Goal: Communication & Community: Answer question/provide support

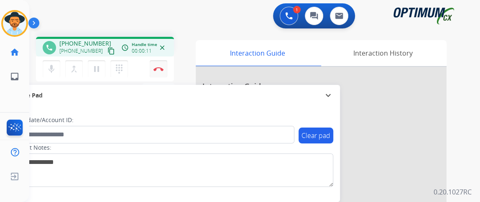
click at [162, 66] on button "Disconnect" at bounding box center [159, 69] width 18 height 18
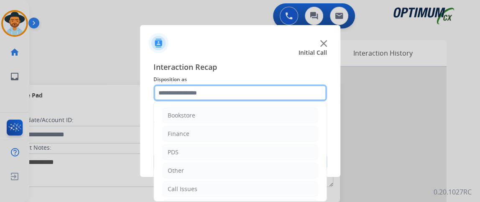
click at [221, 91] on input "text" at bounding box center [239, 92] width 173 height 17
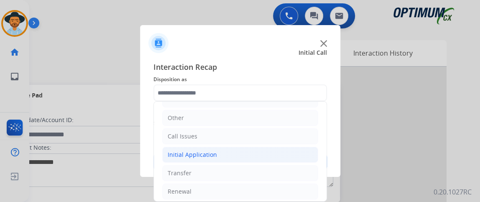
click at [258, 156] on li "Initial Application" at bounding box center [240, 155] width 156 height 16
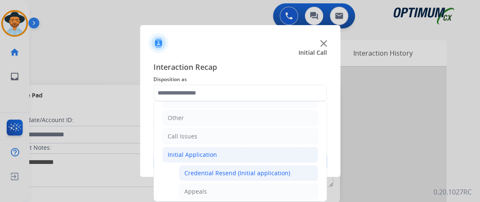
click at [256, 165] on li "Credential Resend (Initial application)" at bounding box center [248, 173] width 139 height 16
type input "**********"
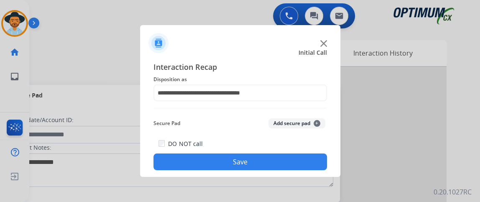
click at [256, 163] on button "Save" at bounding box center [239, 161] width 173 height 17
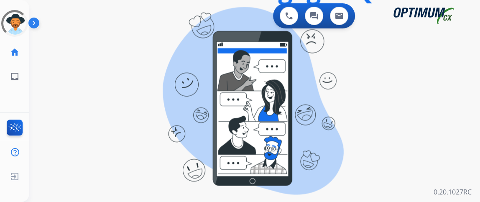
click at [478, 71] on div "0 Voice Interactions 0 Chat Interactions 0 Email Interactions swap_horiz Break …" at bounding box center [254, 101] width 450 height 202
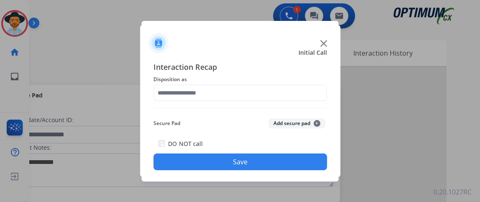
click at [209, 80] on span "Disposition as" at bounding box center [239, 79] width 173 height 10
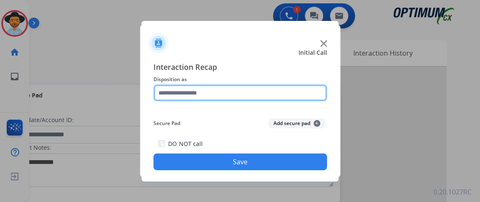
click at [214, 93] on input "text" at bounding box center [239, 92] width 173 height 17
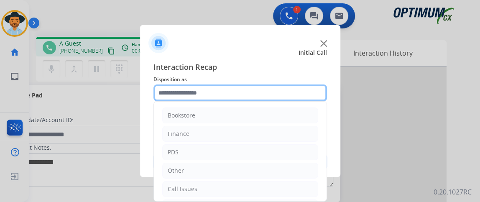
scroll to position [55, 0]
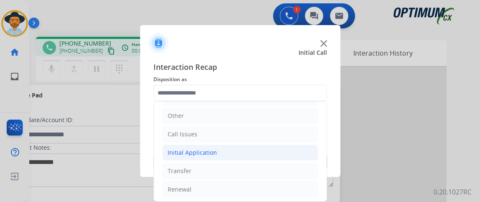
click at [276, 145] on li "Initial Application" at bounding box center [240, 153] width 156 height 16
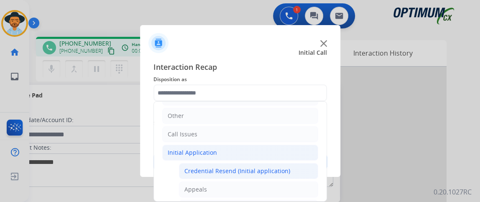
click at [268, 170] on div "Credential Resend (Initial application)" at bounding box center [237, 171] width 106 height 8
type input "**********"
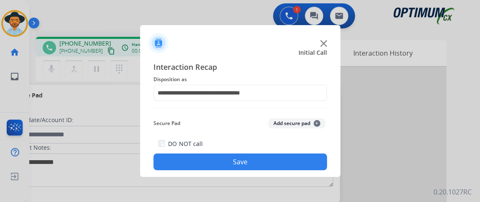
click at [256, 149] on div "DO NOT call Save" at bounding box center [239, 154] width 173 height 32
click at [256, 155] on button "Save" at bounding box center [239, 161] width 173 height 17
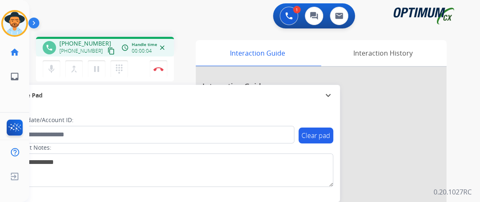
click at [107, 51] on mat-icon "content_copy" at bounding box center [111, 51] width 8 height 8
click at [96, 50] on div "[PHONE_NUMBER] content_copy" at bounding box center [87, 51] width 57 height 10
click at [106, 54] on button "content_copy" at bounding box center [111, 51] width 10 height 10
click at [57, 69] on button "mic Mute" at bounding box center [52, 69] width 18 height 18
click at [55, 67] on mat-icon "mic_off" at bounding box center [51, 69] width 10 height 10
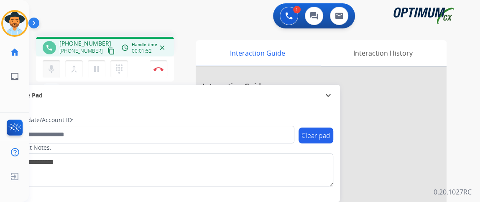
click at [51, 70] on mat-icon "mic" at bounding box center [51, 69] width 10 height 10
click at [51, 70] on mat-icon "mic_off" at bounding box center [51, 69] width 10 height 10
click at [51, 71] on mat-icon "mic" at bounding box center [51, 69] width 10 height 10
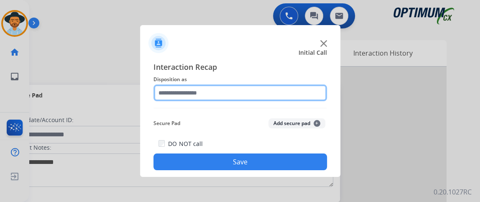
click at [215, 92] on input "text" at bounding box center [239, 92] width 173 height 17
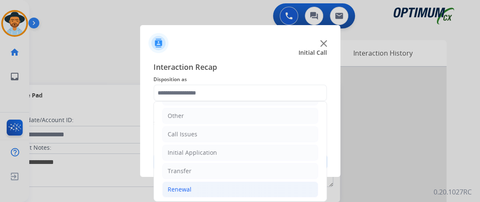
click at [243, 185] on li "Renewal" at bounding box center [240, 189] width 156 height 16
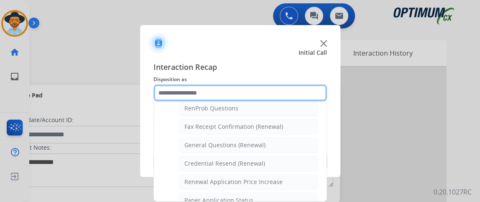
scroll to position [218, 0]
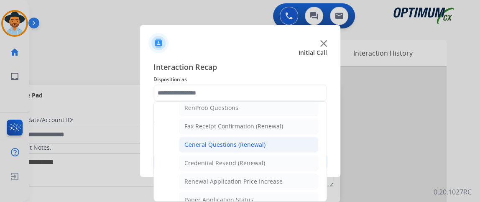
click at [281, 137] on li "General Questions (Renewal)" at bounding box center [248, 145] width 139 height 16
type input "**********"
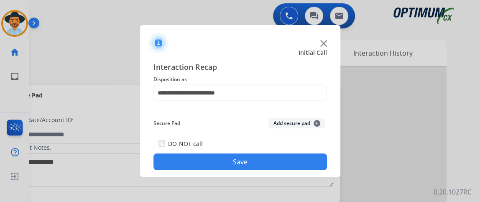
click at [282, 155] on button "Save" at bounding box center [239, 161] width 173 height 17
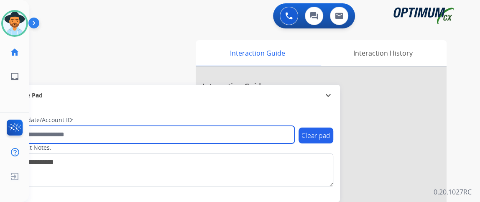
click at [290, 133] on input "text" at bounding box center [152, 135] width 283 height 18
click at [292, 134] on input "text" at bounding box center [152, 135] width 283 height 18
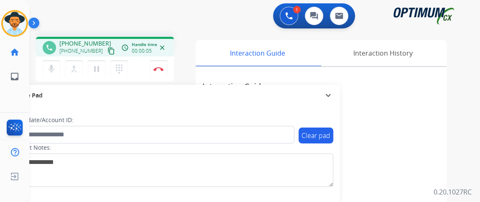
click at [107, 52] on mat-icon "content_copy" at bounding box center [111, 51] width 8 height 8
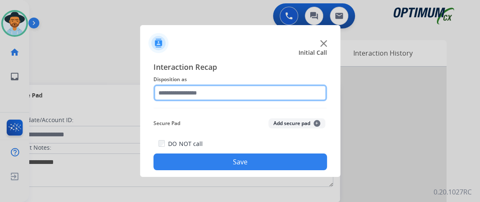
click at [211, 95] on input "text" at bounding box center [239, 92] width 173 height 17
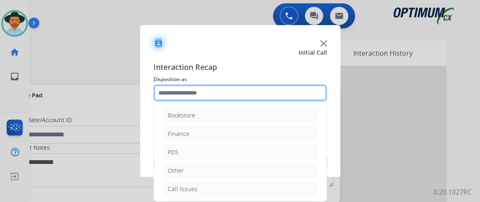
scroll to position [55, 0]
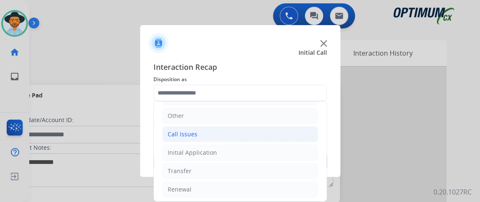
click at [251, 127] on li "Call Issues" at bounding box center [240, 134] width 156 height 16
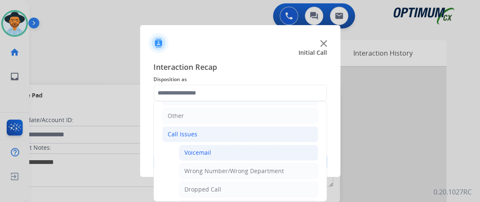
click at [251, 147] on li "Voicemail" at bounding box center [248, 153] width 139 height 16
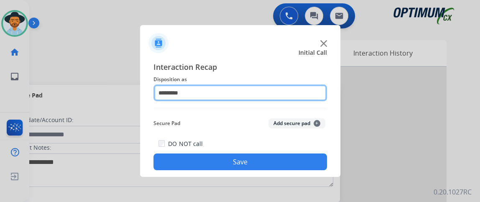
click at [276, 92] on input "*********" at bounding box center [239, 92] width 173 height 17
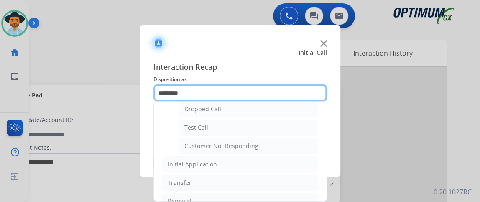
scroll to position [145, 0]
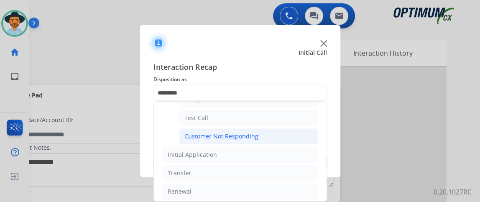
click at [262, 137] on li "Customer Not Responding" at bounding box center [248, 136] width 139 height 16
type input "**********"
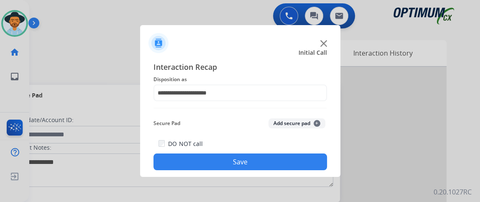
click at [247, 167] on button "Save" at bounding box center [239, 161] width 173 height 17
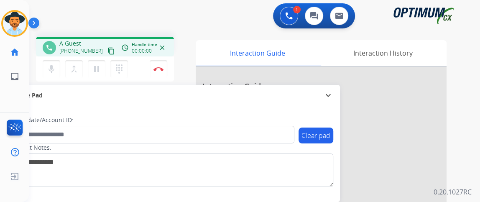
click at [107, 53] on mat-icon "content_copy" at bounding box center [111, 51] width 8 height 8
click at [55, 63] on button "mic Mute" at bounding box center [52, 69] width 18 height 18
click at [56, 68] on mat-icon "mic_off" at bounding box center [51, 69] width 10 height 10
click at [55, 65] on mat-icon "mic" at bounding box center [51, 69] width 10 height 10
click at [56, 65] on button "mic Mute" at bounding box center [52, 69] width 18 height 18
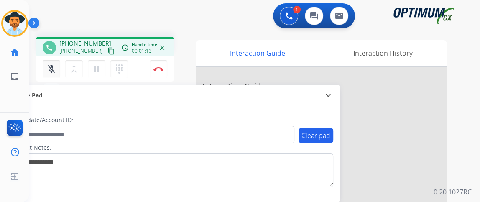
click at [56, 65] on button "mic_off Mute" at bounding box center [52, 69] width 18 height 18
click at [56, 65] on button "mic Mute" at bounding box center [52, 69] width 18 height 18
click at [56, 65] on button "mic_off Mute" at bounding box center [52, 69] width 18 height 18
click at [59, 66] on button "mic Mute" at bounding box center [52, 69] width 18 height 18
click at [66, 70] on button "merge_type Bridge" at bounding box center [74, 69] width 18 height 18
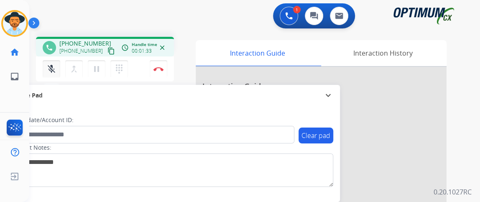
click at [47, 72] on mat-icon "mic_off" at bounding box center [51, 69] width 10 height 10
click at [53, 70] on mat-icon "mic" at bounding box center [51, 69] width 10 height 10
click at [48, 70] on mat-icon "mic_off" at bounding box center [51, 69] width 10 height 10
click at [56, 71] on mat-icon "mic" at bounding box center [51, 69] width 10 height 10
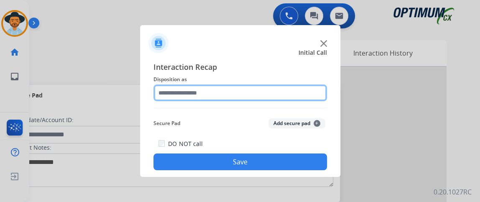
click at [277, 99] on input "text" at bounding box center [239, 92] width 173 height 17
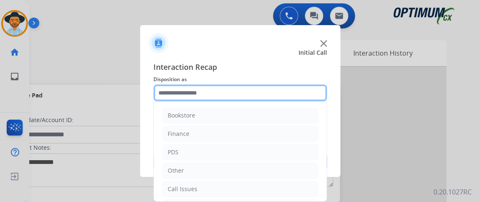
scroll to position [55, 0]
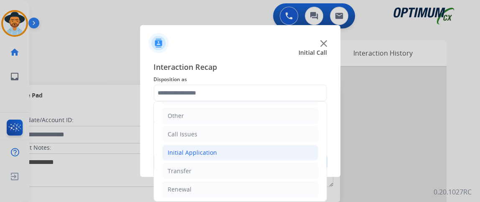
click at [266, 150] on li "Initial Application" at bounding box center [240, 153] width 156 height 16
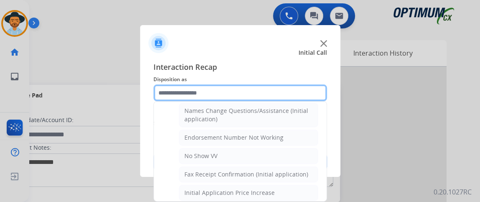
scroll to position [174, 0]
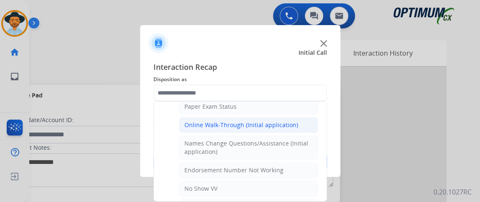
click at [270, 121] on div "Online Walk-Through (Initial application)" at bounding box center [241, 125] width 114 height 8
type input "**********"
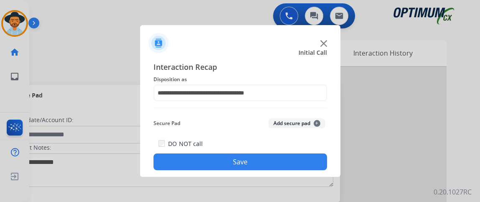
click at [267, 162] on button "Save" at bounding box center [239, 161] width 173 height 17
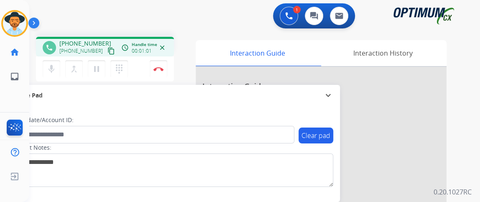
click at [107, 50] on mat-icon "content_copy" at bounding box center [111, 51] width 8 height 8
click at [51, 70] on mat-icon "mic" at bounding box center [51, 69] width 10 height 10
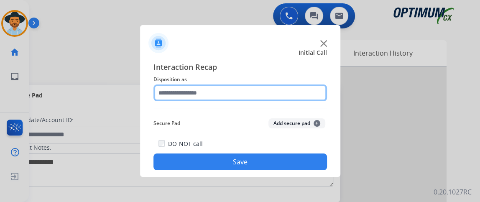
click at [178, 92] on input "text" at bounding box center [239, 92] width 173 height 17
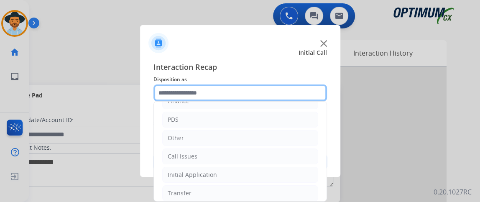
scroll to position [34, 0]
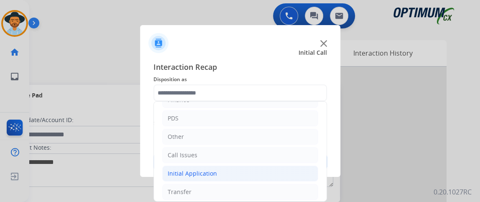
click at [258, 168] on li "Initial Application" at bounding box center [240, 173] width 156 height 16
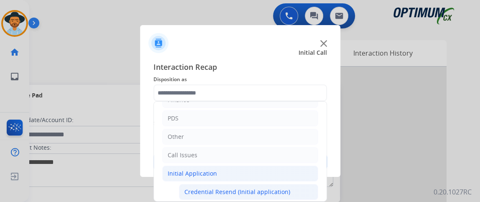
click at [255, 188] on div "Credential Resend (Initial application)" at bounding box center [237, 192] width 106 height 8
type input "**********"
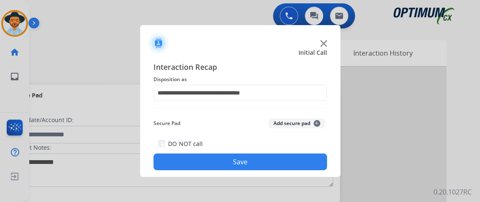
click at [252, 171] on div "**********" at bounding box center [240, 115] width 200 height 122
click at [252, 167] on button "Save" at bounding box center [239, 161] width 173 height 17
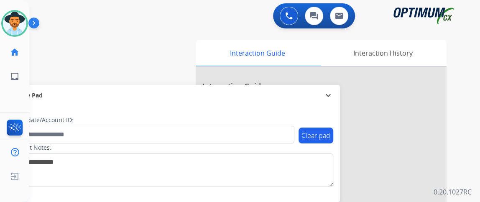
click at [472, 87] on div "0 Voice Interactions 0 Chat Interactions 0 Email Interactions swap_horiz Break …" at bounding box center [254, 101] width 450 height 202
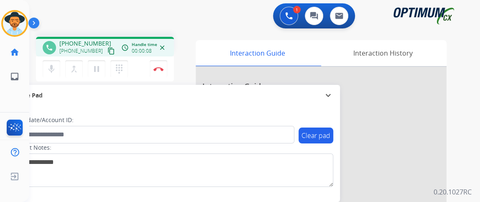
click at [107, 50] on mat-icon "content_copy" at bounding box center [111, 51] width 8 height 8
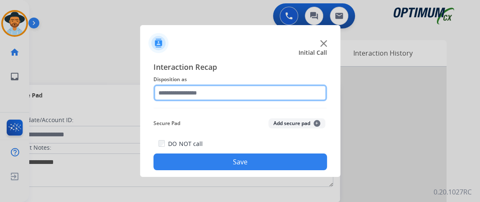
click at [268, 95] on input "text" at bounding box center [239, 92] width 173 height 17
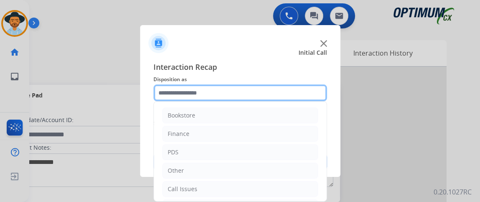
scroll to position [55, 0]
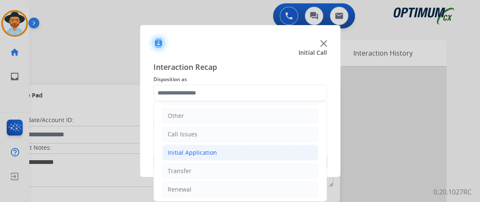
click at [276, 157] on li "Initial Application" at bounding box center [240, 153] width 156 height 16
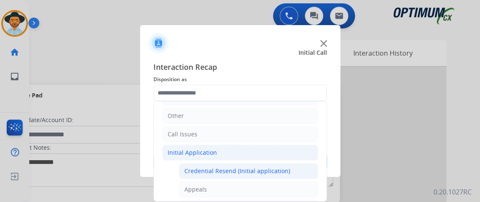
click at [276, 167] on div "Credential Resend (Initial application)" at bounding box center [237, 171] width 106 height 8
type input "**********"
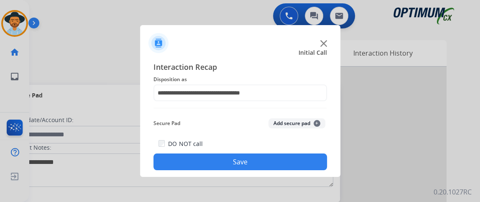
click at [276, 167] on button "Save" at bounding box center [239, 161] width 173 height 17
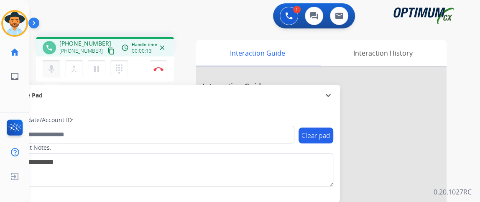
click at [56, 64] on button "mic Mute" at bounding box center [52, 69] width 18 height 18
click at [107, 51] on mat-icon "content_copy" at bounding box center [111, 51] width 8 height 8
click at [107, 47] on mat-icon "content_copy" at bounding box center [111, 51] width 8 height 8
click at [53, 66] on mat-icon "mic_off" at bounding box center [51, 69] width 10 height 10
click at [54, 66] on mat-icon "mic_off" at bounding box center [51, 69] width 10 height 10
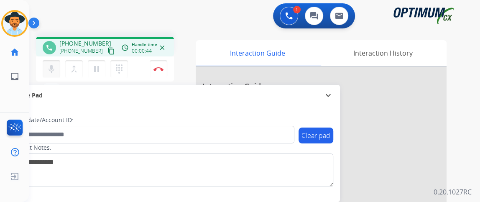
click at [44, 71] on button "mic Mute" at bounding box center [52, 69] width 18 height 18
click at [49, 71] on mat-icon "mic_off" at bounding box center [51, 69] width 10 height 10
click at [49, 71] on mat-icon "mic" at bounding box center [51, 69] width 10 height 10
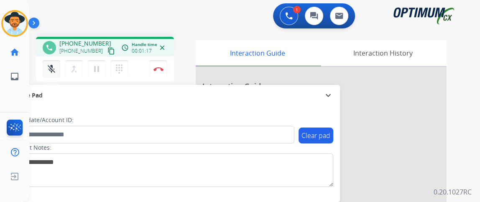
click at [56, 68] on mat-icon "mic_off" at bounding box center [51, 69] width 10 height 10
click at [49, 72] on mat-icon "mic" at bounding box center [51, 69] width 10 height 10
click at [46, 70] on mat-icon "mic_off" at bounding box center [51, 69] width 10 height 10
click at [159, 67] on img at bounding box center [158, 69] width 10 height 4
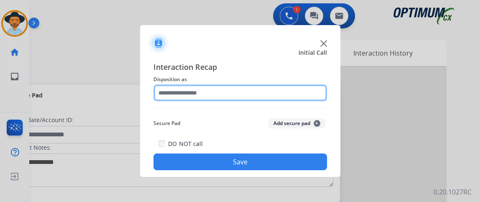
click at [201, 97] on input "text" at bounding box center [239, 92] width 173 height 17
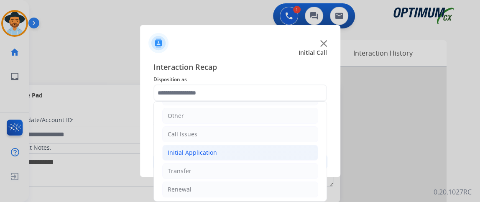
click at [267, 153] on li "Initial Application" at bounding box center [240, 153] width 156 height 16
click at [267, 169] on div "Credential Resend (Initial application)" at bounding box center [237, 171] width 106 height 8
type input "**********"
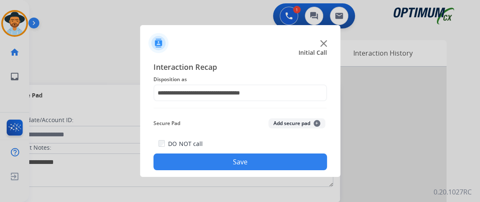
click at [267, 169] on button "Save" at bounding box center [239, 161] width 173 height 17
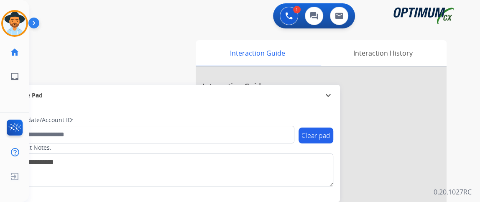
click at [57, 86] on div "Secure Pad expand_more" at bounding box center [172, 95] width 336 height 21
